Goal: Information Seeking & Learning: Learn about a topic

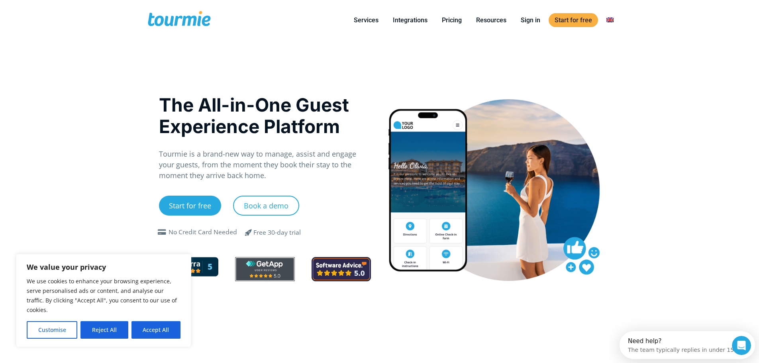
click at [185, 322] on div "We value your privacy We use cookies to enhance your browsing experience, serve…" at bounding box center [103, 300] width 175 height 93
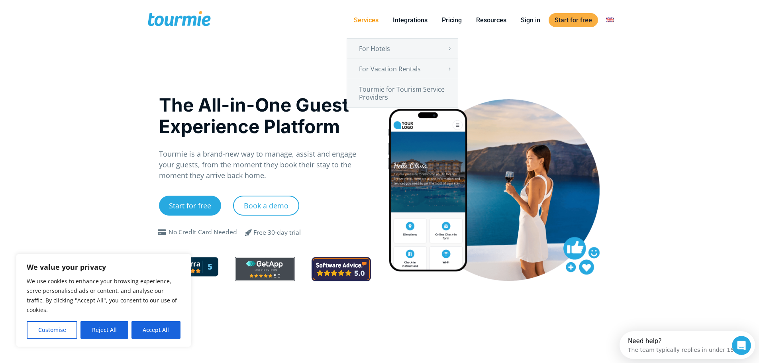
click at [361, 18] on link "Services" at bounding box center [366, 20] width 37 height 10
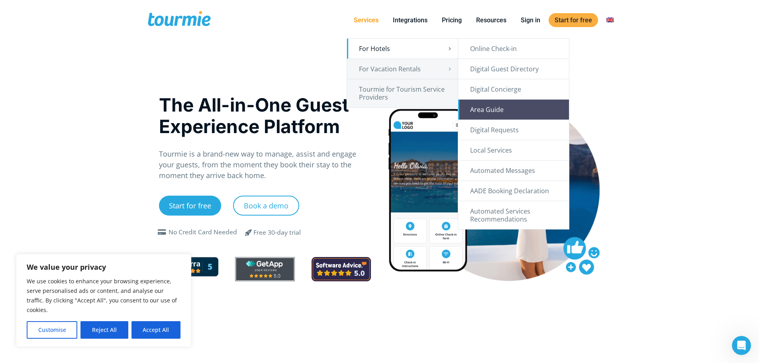
click at [513, 112] on link "Area Guide" at bounding box center [513, 110] width 111 height 20
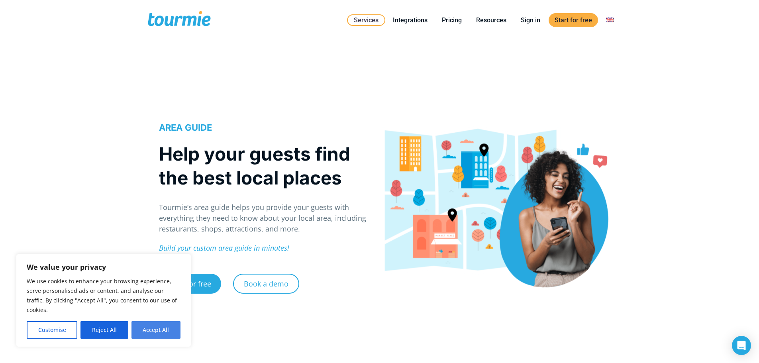
click at [162, 331] on button "Accept All" at bounding box center [156, 330] width 49 height 18
checkbox input "true"
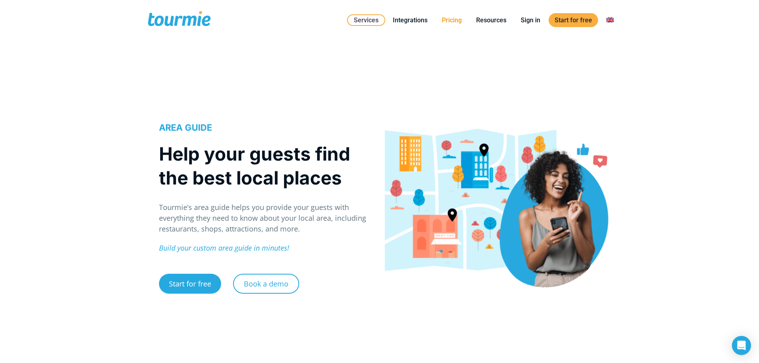
click at [453, 20] on link "Pricing" at bounding box center [452, 20] width 32 height 10
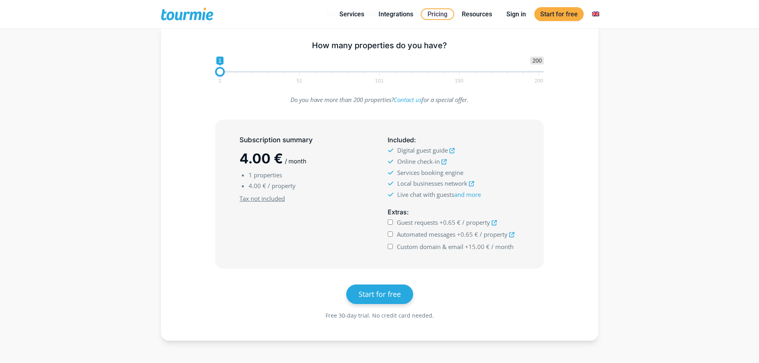
scroll to position [128, 0]
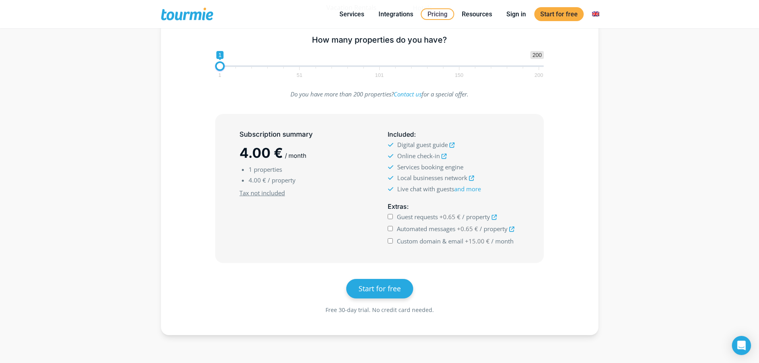
click at [474, 179] on icon at bounding box center [471, 178] width 5 height 5
click at [452, 144] on icon at bounding box center [452, 145] width 5 height 5
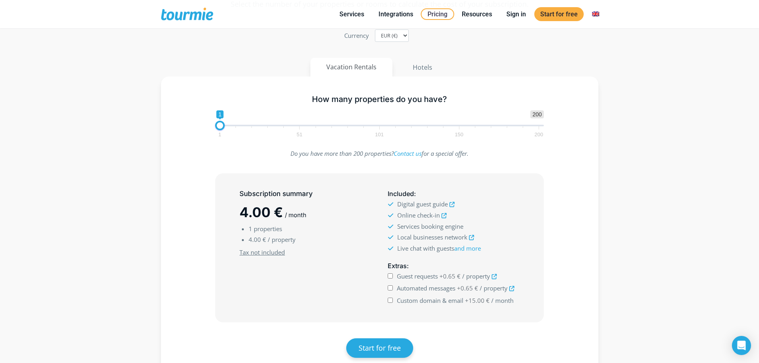
scroll to position [67, 0]
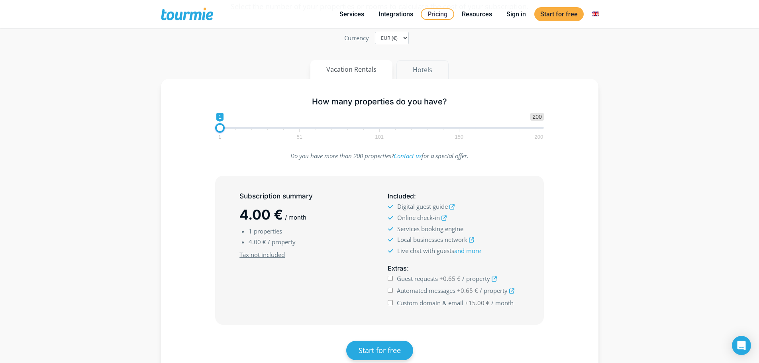
click at [430, 67] on button "Hotels" at bounding box center [423, 69] width 52 height 19
click at [357, 75] on button "Vacation Rentals" at bounding box center [351, 69] width 83 height 19
click at [420, 75] on button "Hotels" at bounding box center [423, 69] width 52 height 19
click at [364, 71] on button "Vacation Rentals" at bounding box center [351, 69] width 83 height 19
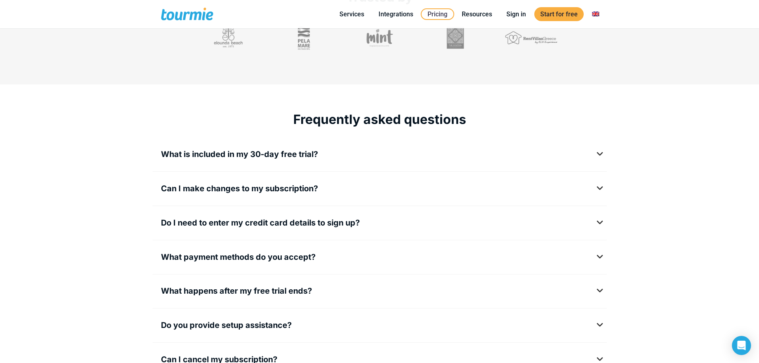
scroll to position [925, 0]
click at [290, 143] on div "Frequently asked questions What is included in my 30-day free trial? The free t…" at bounding box center [380, 233] width 454 height 299
click at [284, 190] on span "Can I make changes to my subscription?" at bounding box center [239, 188] width 157 height 10
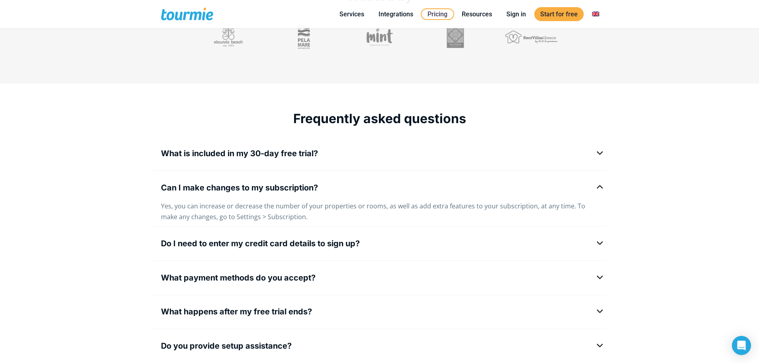
click at [284, 189] on span "Can I make changes to my subscription?" at bounding box center [239, 188] width 157 height 10
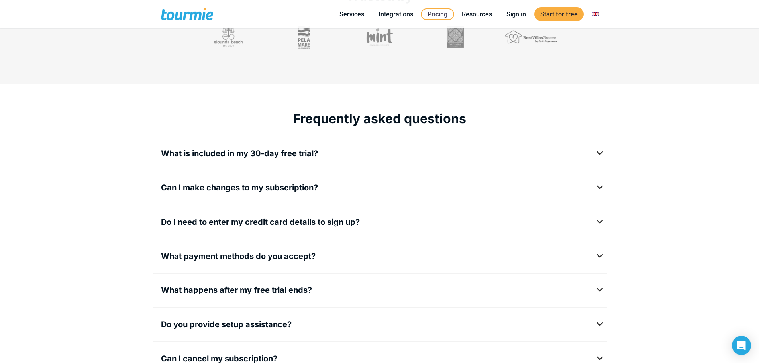
click at [277, 226] on span "Do I need to enter my credit card details to sign up?" at bounding box center [260, 222] width 199 height 10
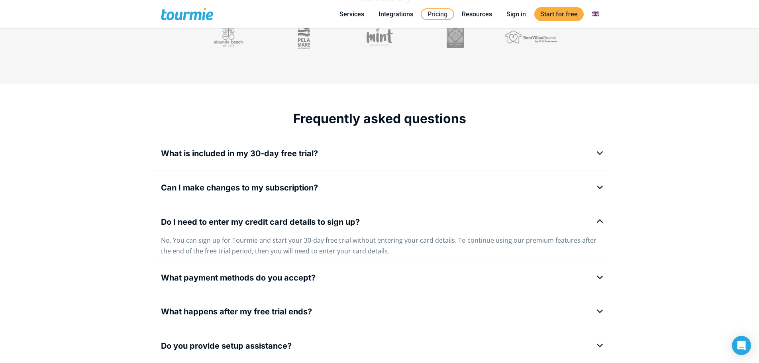
click at [277, 224] on span "Do I need to enter my credit card details to sign up?" at bounding box center [260, 222] width 199 height 10
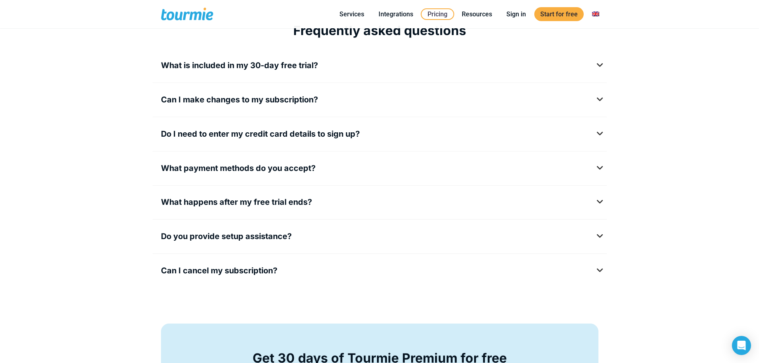
scroll to position [1015, 0]
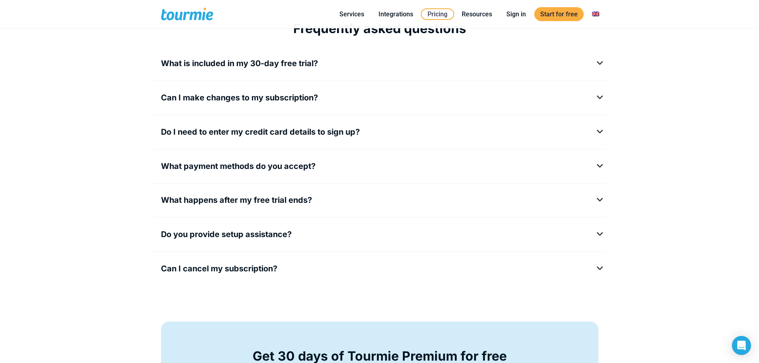
click at [288, 195] on div "What happens after my free trial ends? If you’ve not entered your card details,…" at bounding box center [380, 202] width 454 height 22
click at [288, 198] on span "What happens after my free trial ends?" at bounding box center [236, 200] width 151 height 10
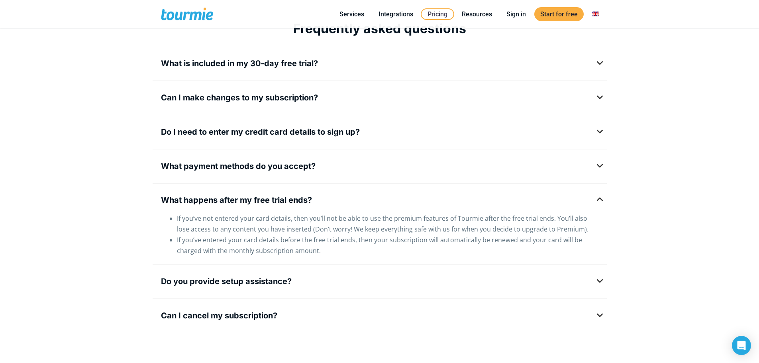
click at [288, 198] on span "What happens after my free trial ends?" at bounding box center [236, 200] width 151 height 10
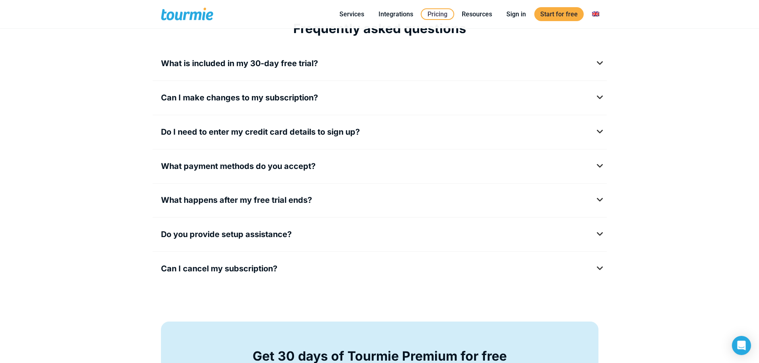
click at [268, 238] on span "Do you provide setup assistance?" at bounding box center [226, 235] width 131 height 10
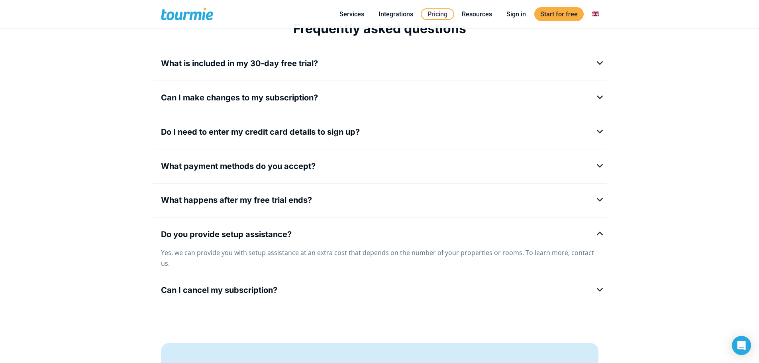
click at [269, 235] on span "Do you provide setup assistance?" at bounding box center [226, 235] width 131 height 10
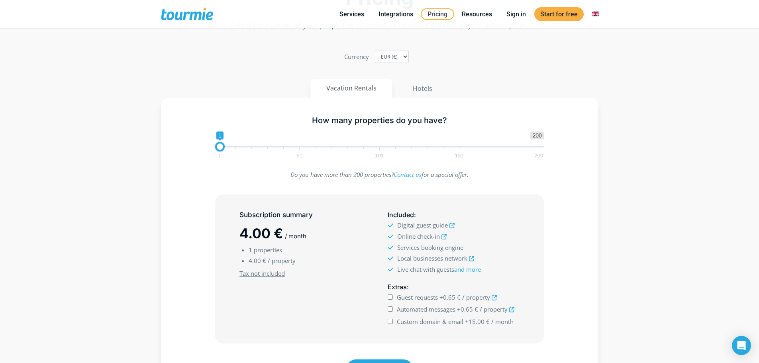
scroll to position [0, 0]
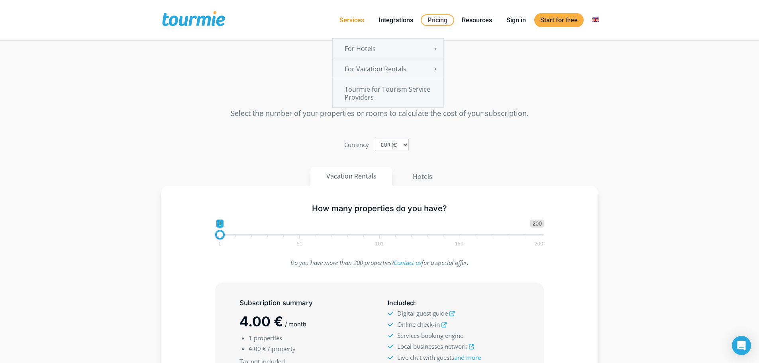
click at [353, 20] on link "Services" at bounding box center [352, 20] width 37 height 10
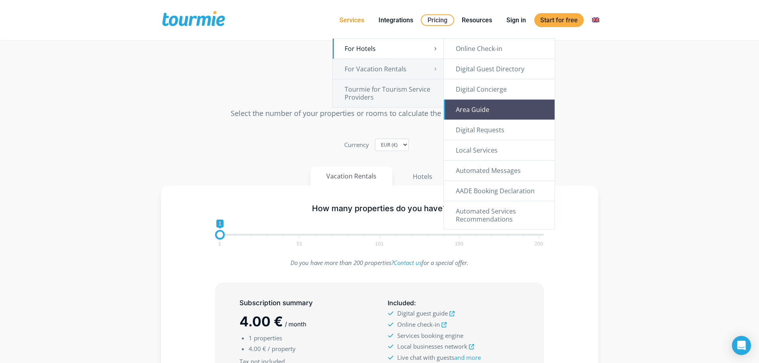
click at [514, 109] on link "Area Guide" at bounding box center [499, 110] width 111 height 20
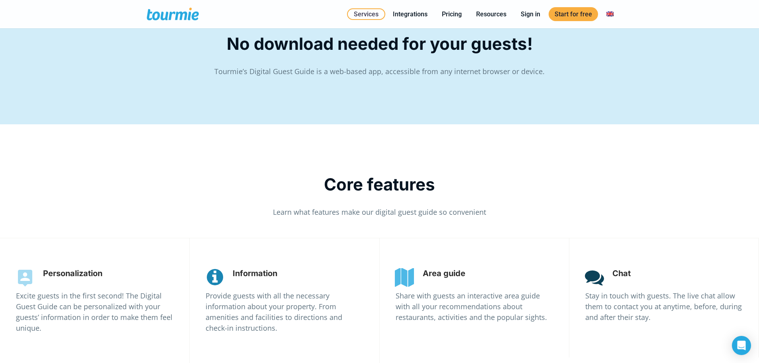
scroll to position [1285, 0]
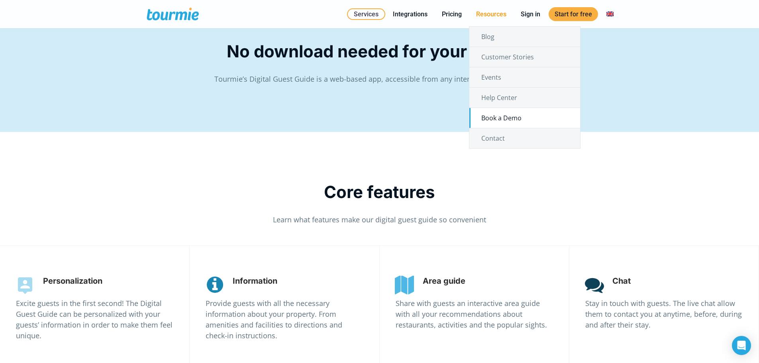
click at [507, 122] on link "Book a Demo" at bounding box center [524, 118] width 111 height 20
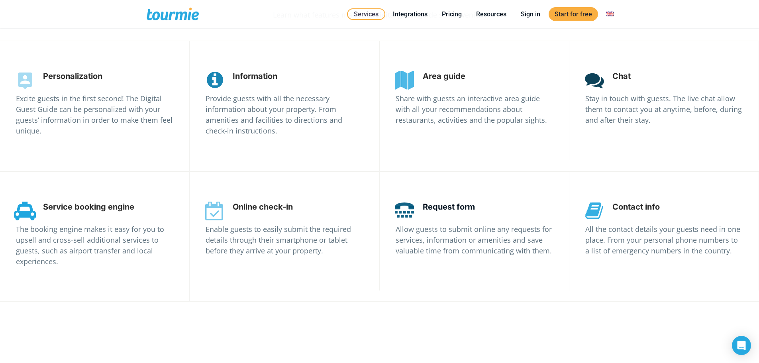
scroll to position [1498, 0]
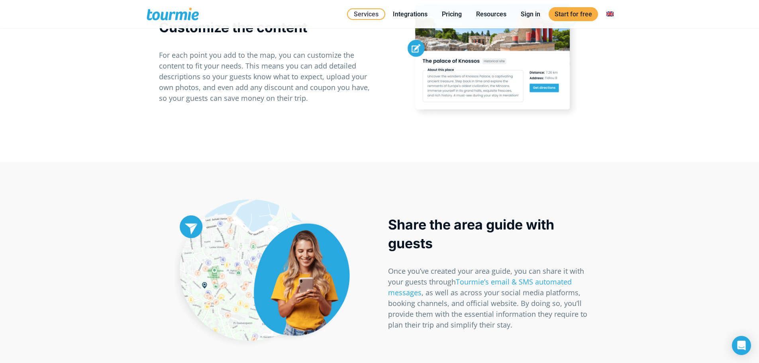
scroll to position [1072, 0]
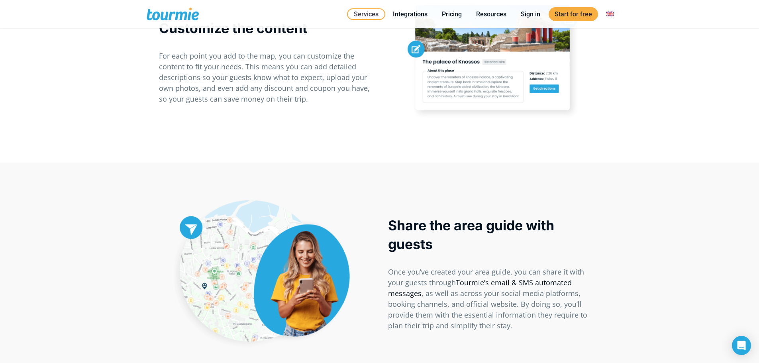
click at [467, 282] on link "Tourmie’s email & SMS automated messages" at bounding box center [480, 288] width 184 height 20
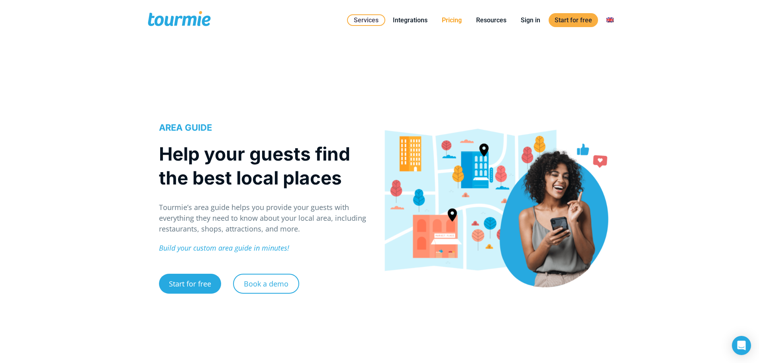
click at [452, 29] on li "Pricing" at bounding box center [452, 20] width 34 height 36
click at [456, 18] on link "Pricing" at bounding box center [452, 20] width 32 height 10
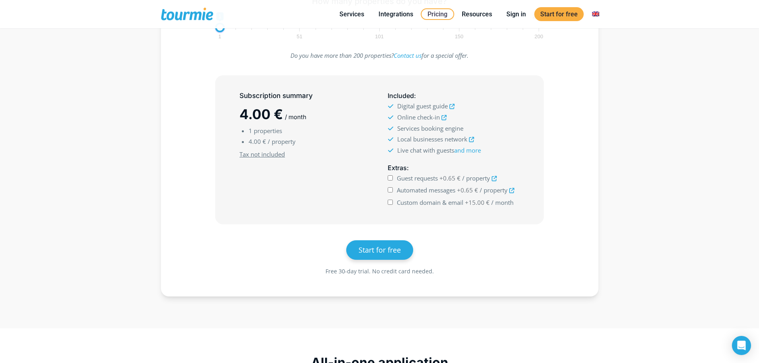
scroll to position [164, 0]
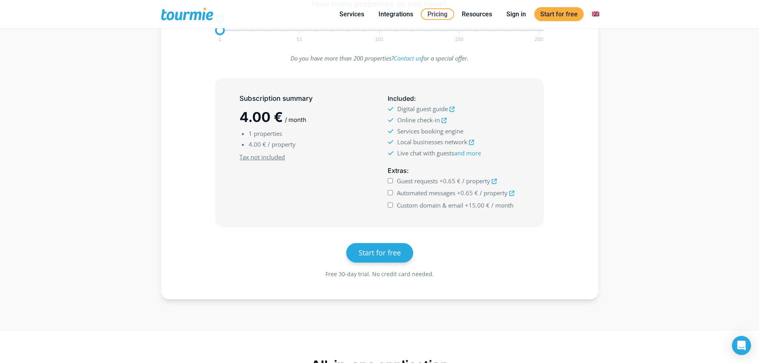
click at [452, 110] on icon at bounding box center [452, 109] width 5 height 5
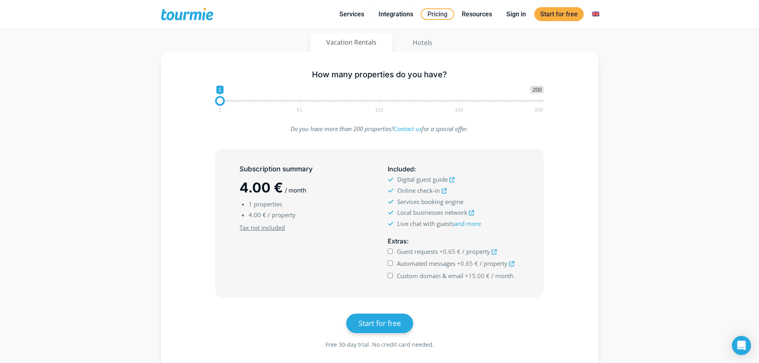
scroll to position [0, 0]
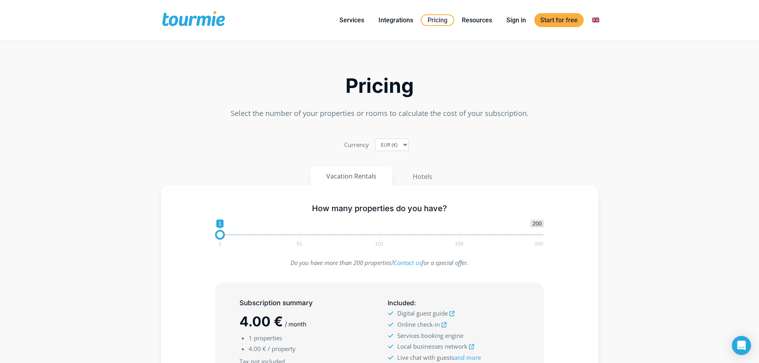
click at [198, 20] on span at bounding box center [193, 20] width 65 height 19
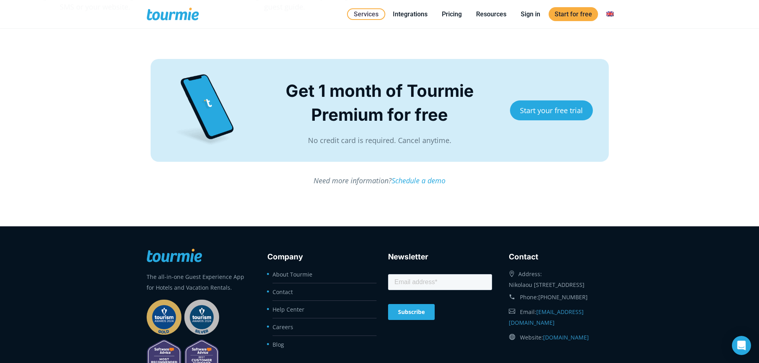
scroll to position [2066, 0]
